Goal: Information Seeking & Learning: Check status

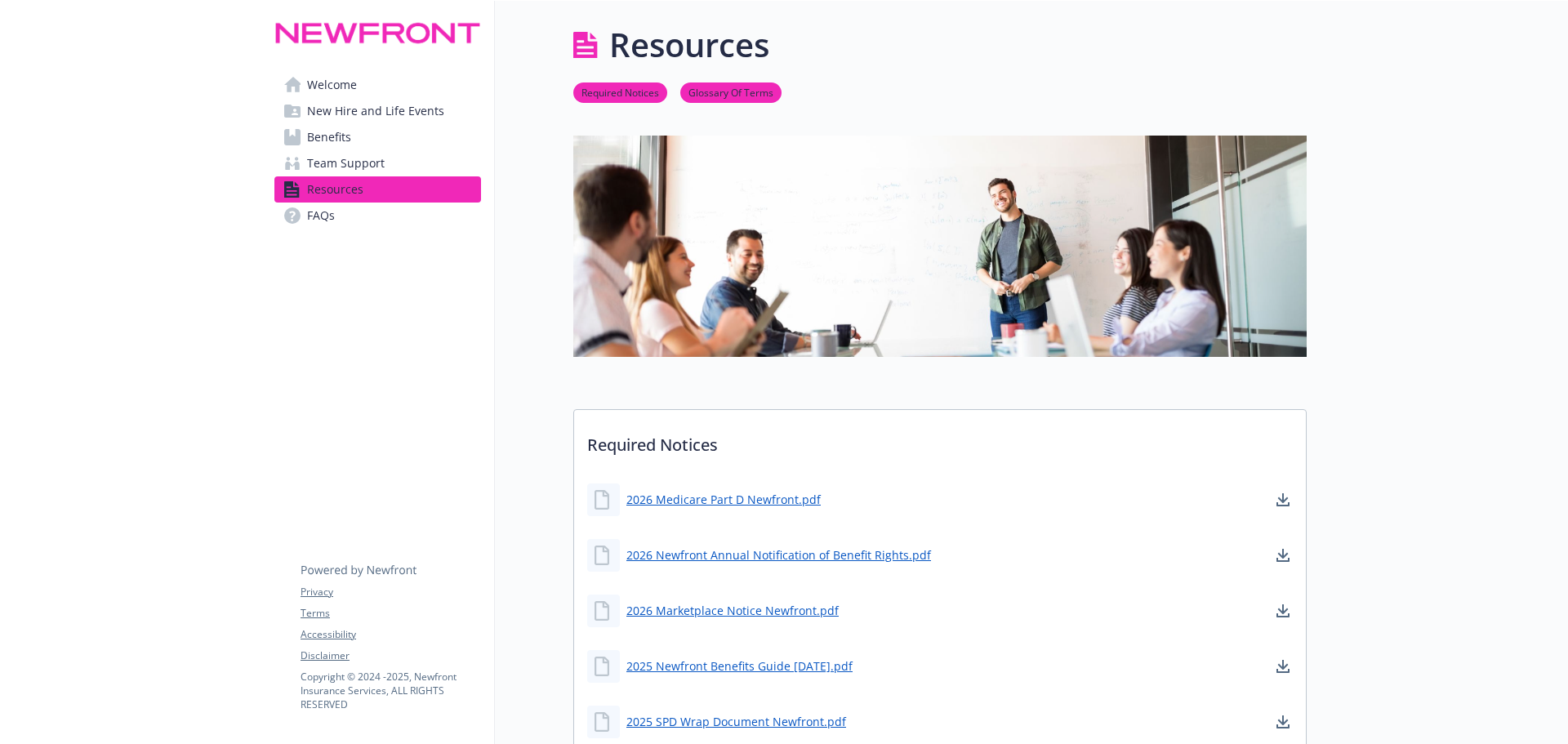
click at [357, 144] on link "Benefits" at bounding box center [377, 137] width 206 height 26
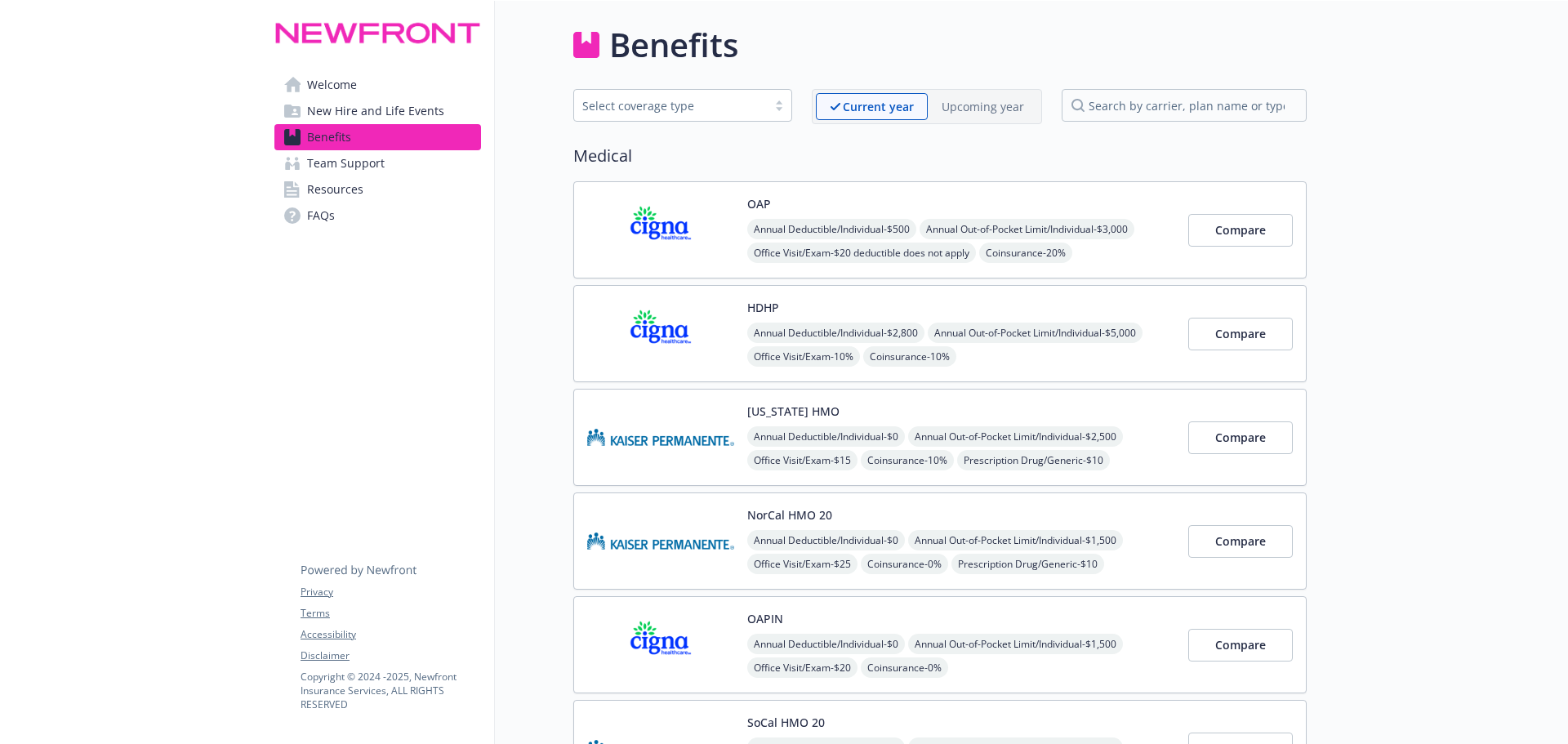
click at [1000, 122] on div "Current year Upcoming year" at bounding box center [926, 106] width 230 height 35
click at [1001, 109] on p "Upcoming year" at bounding box center [982, 106] width 82 height 17
